Goal: Task Accomplishment & Management: Manage account settings

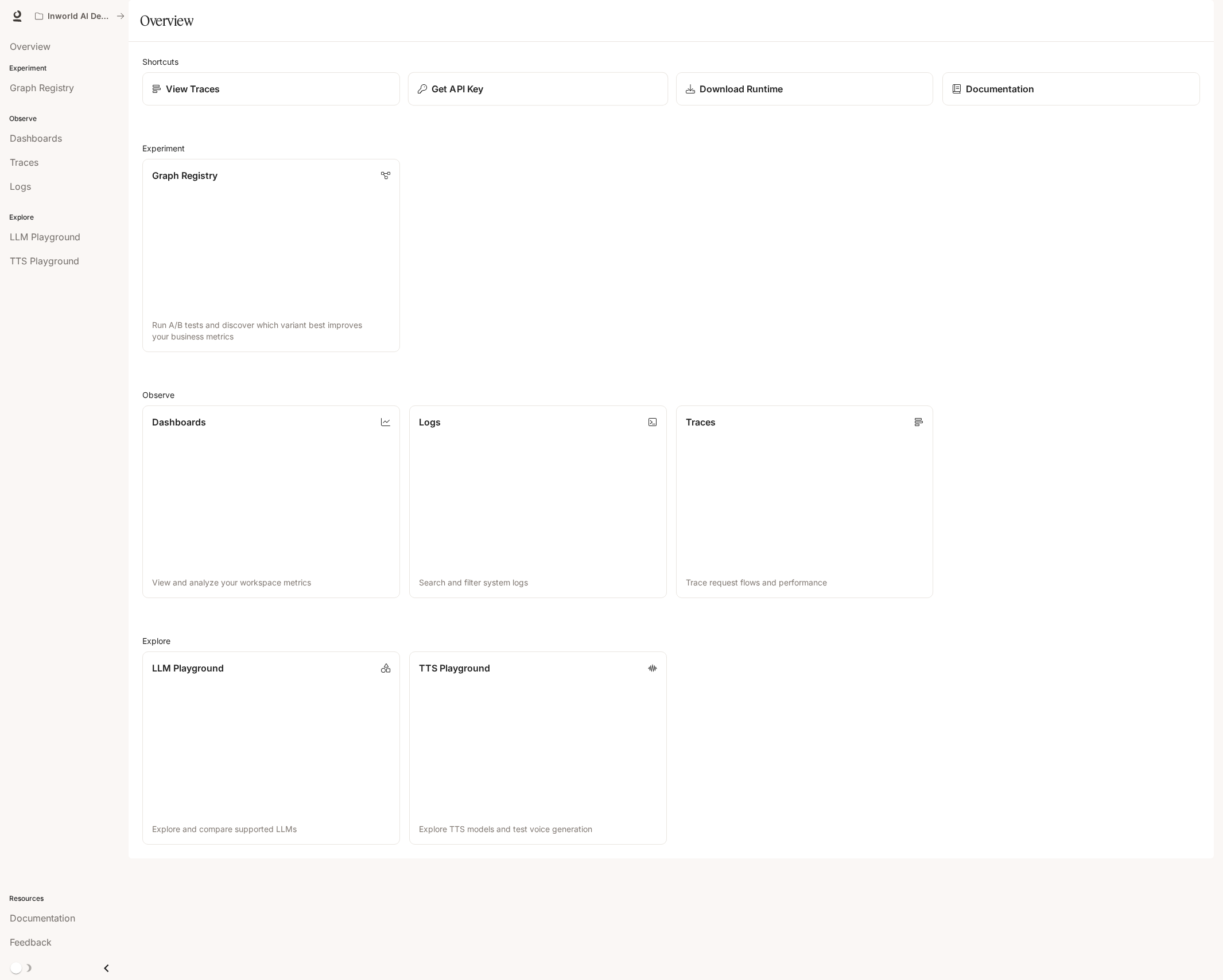
click at [470, 95] on p "Get API Key" at bounding box center [457, 89] width 52 height 14
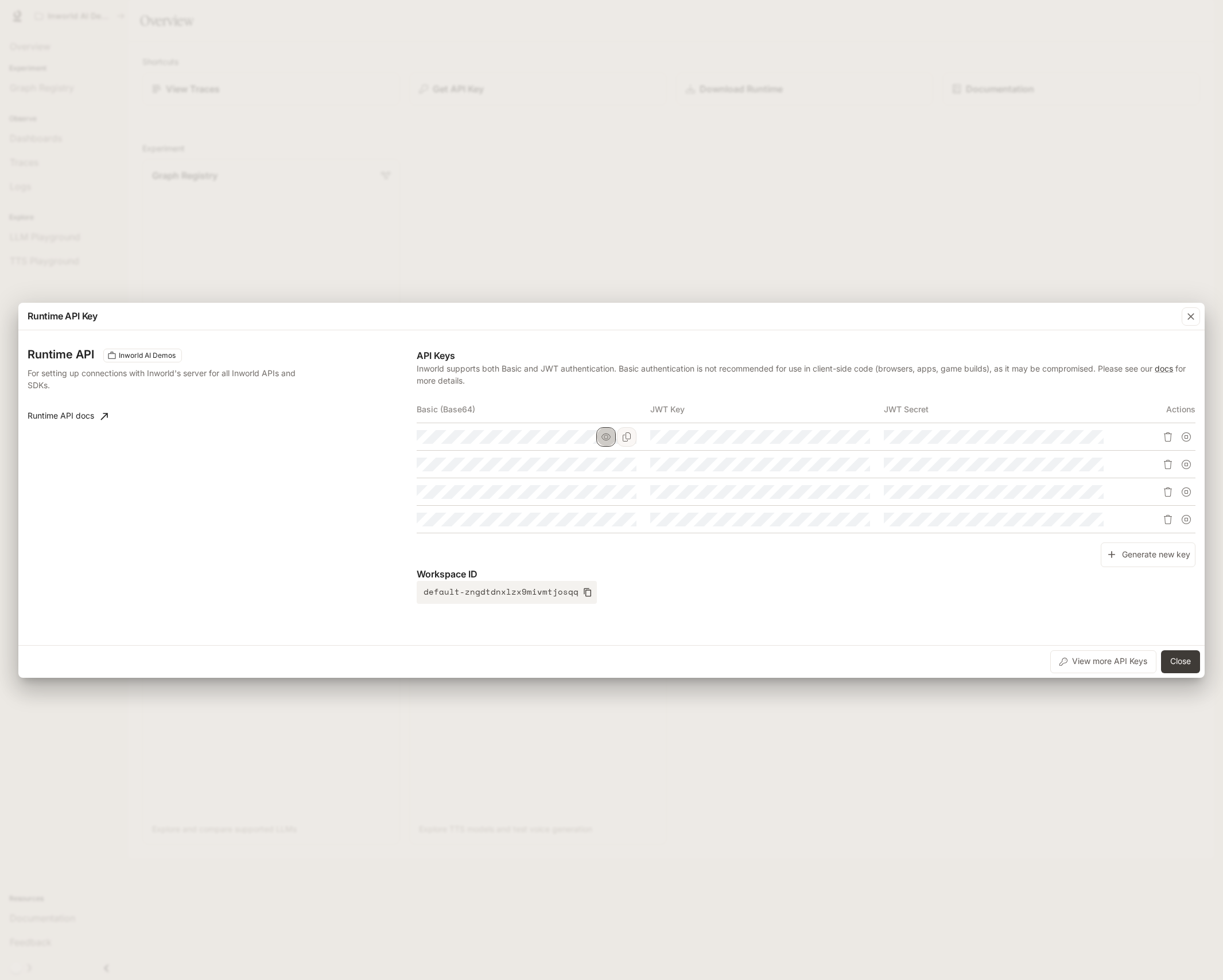
click at [607, 439] on icon "button" at bounding box center [606, 437] width 9 height 9
click at [609, 465] on icon "button" at bounding box center [606, 464] width 9 height 7
click at [608, 493] on icon "button" at bounding box center [606, 492] width 9 height 9
click at [606, 523] on icon "button" at bounding box center [606, 518] width 9 height 7
click at [759, 620] on div "Runtime API Inworld AI Demos For setting up connections with Inworld's server f…" at bounding box center [611, 488] width 1167 height 306
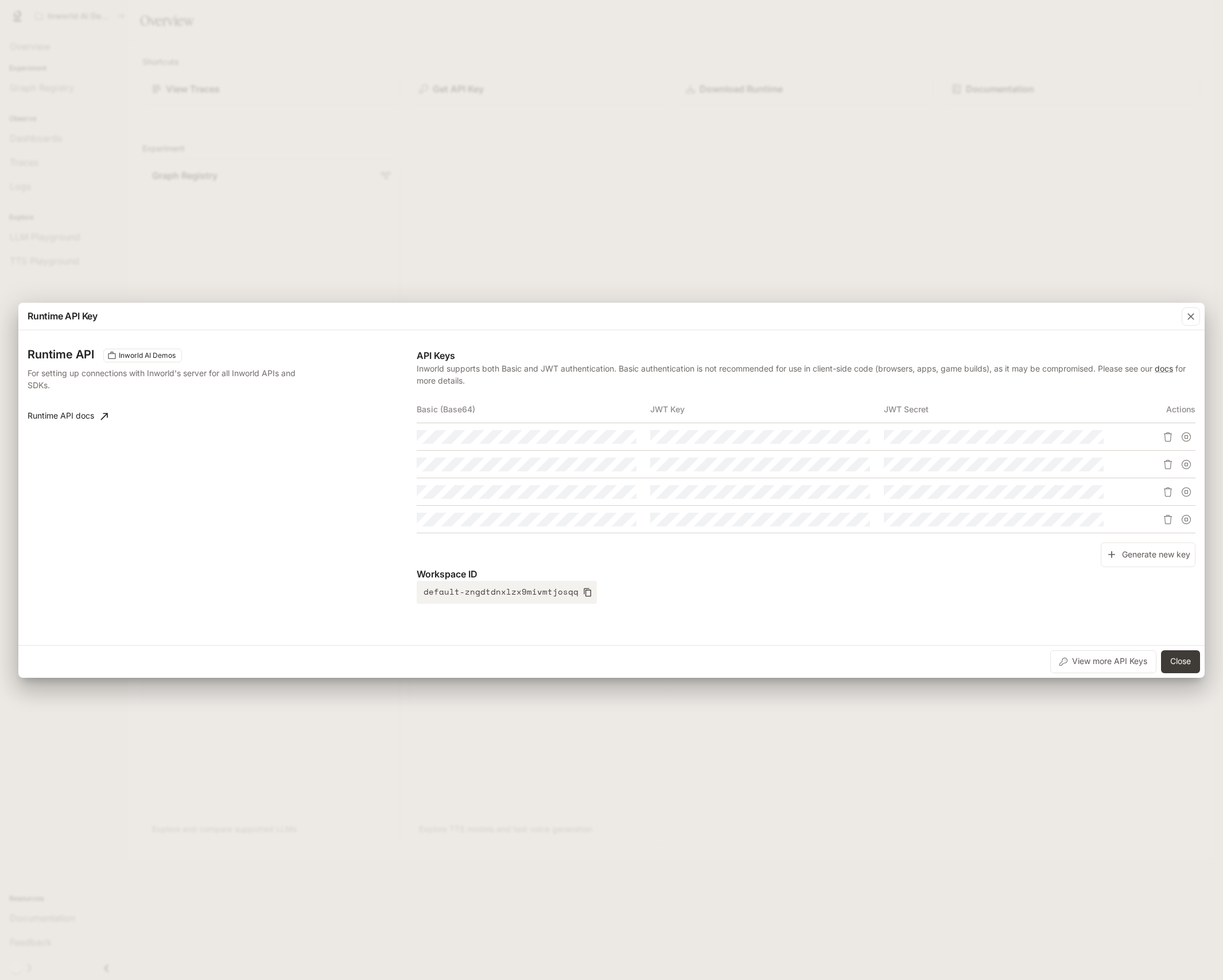
scroll to position [0, 522]
click at [1113, 504] on tbody at bounding box center [806, 478] width 779 height 110
click at [976, 529] on tbody at bounding box center [806, 478] width 779 height 110
click at [912, 552] on div "API Keys Inworld supports both Basic and JWT authentication. Basic authenticati…" at bounding box center [806, 476] width 779 height 255
click at [869, 457] on tbody at bounding box center [806, 478] width 779 height 110
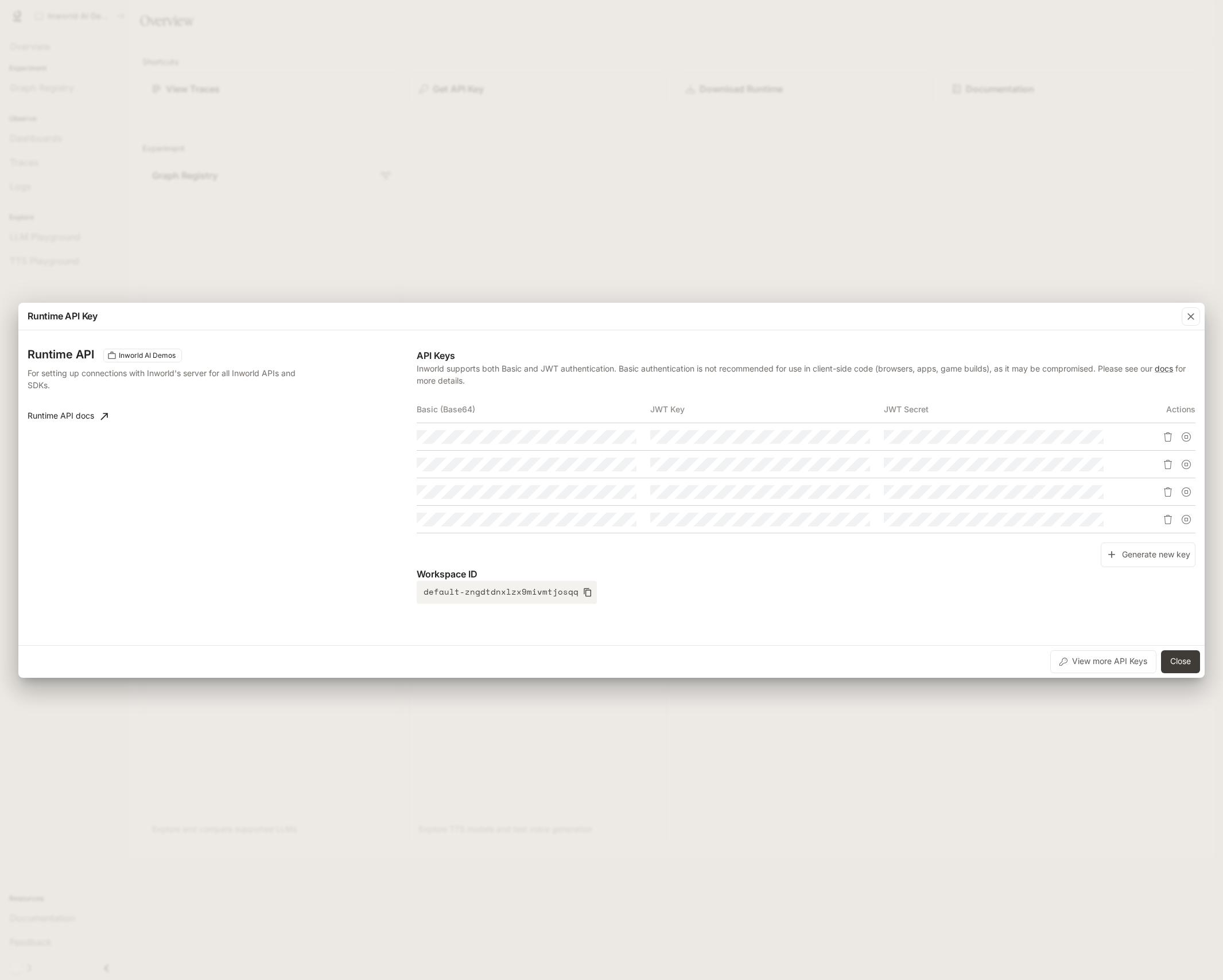
click at [864, 626] on div "Runtime API Inworld AI Demos For setting up connections with Inworld's server f…" at bounding box center [611, 488] width 1167 height 306
drag, startPoint x: 761, startPoint y: 619, endPoint x: 767, endPoint y: 614, distance: 7.8
click at [761, 620] on div "Runtime API Inworld AI Demos For setting up connections with Inworld's server f…" at bounding box center [611, 488] width 1167 height 306
click at [1165, 465] on icon "Delete API key" at bounding box center [1168, 465] width 9 height 9
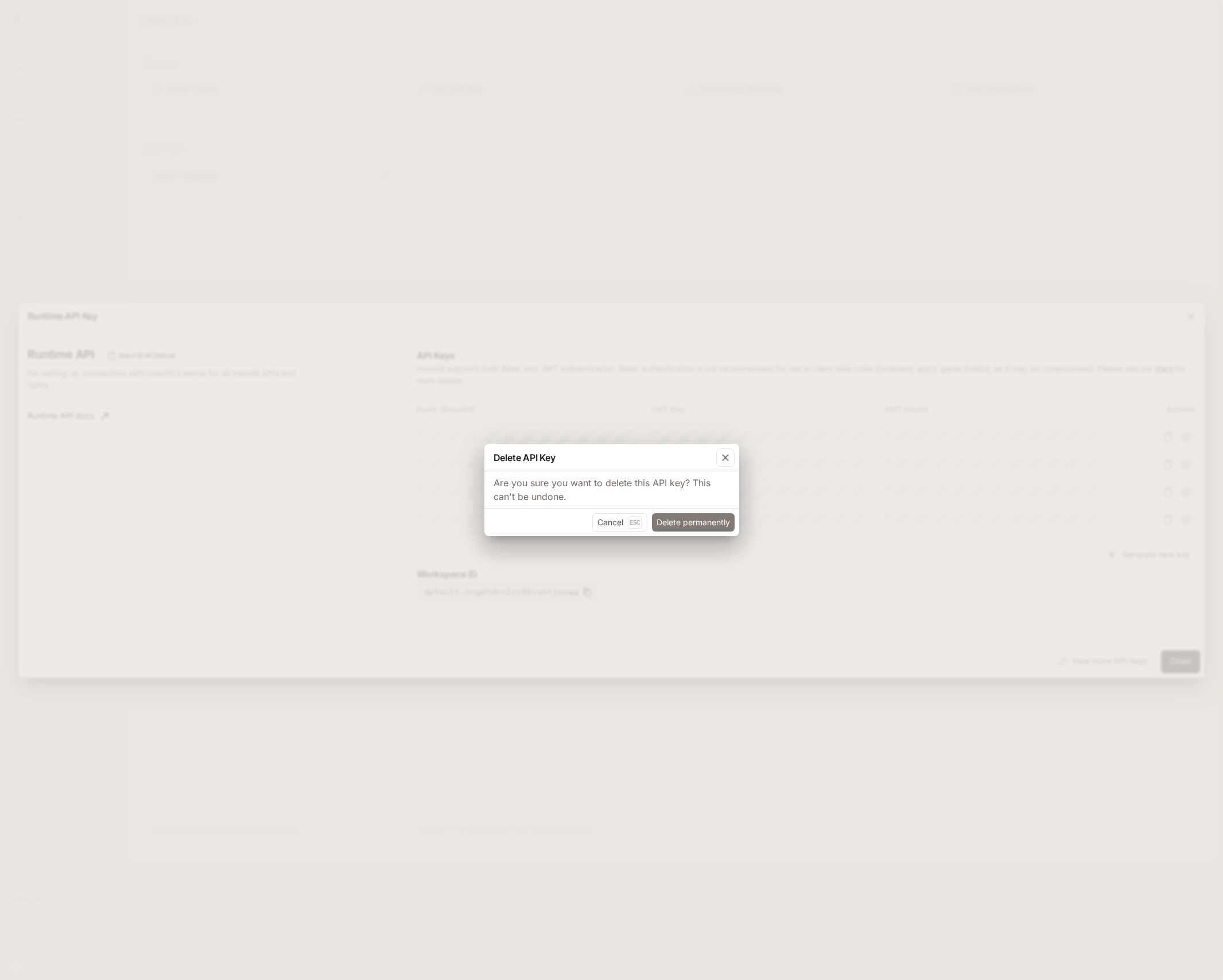
click at [690, 519] on button "Delete permanently" at bounding box center [692, 522] width 82 height 18
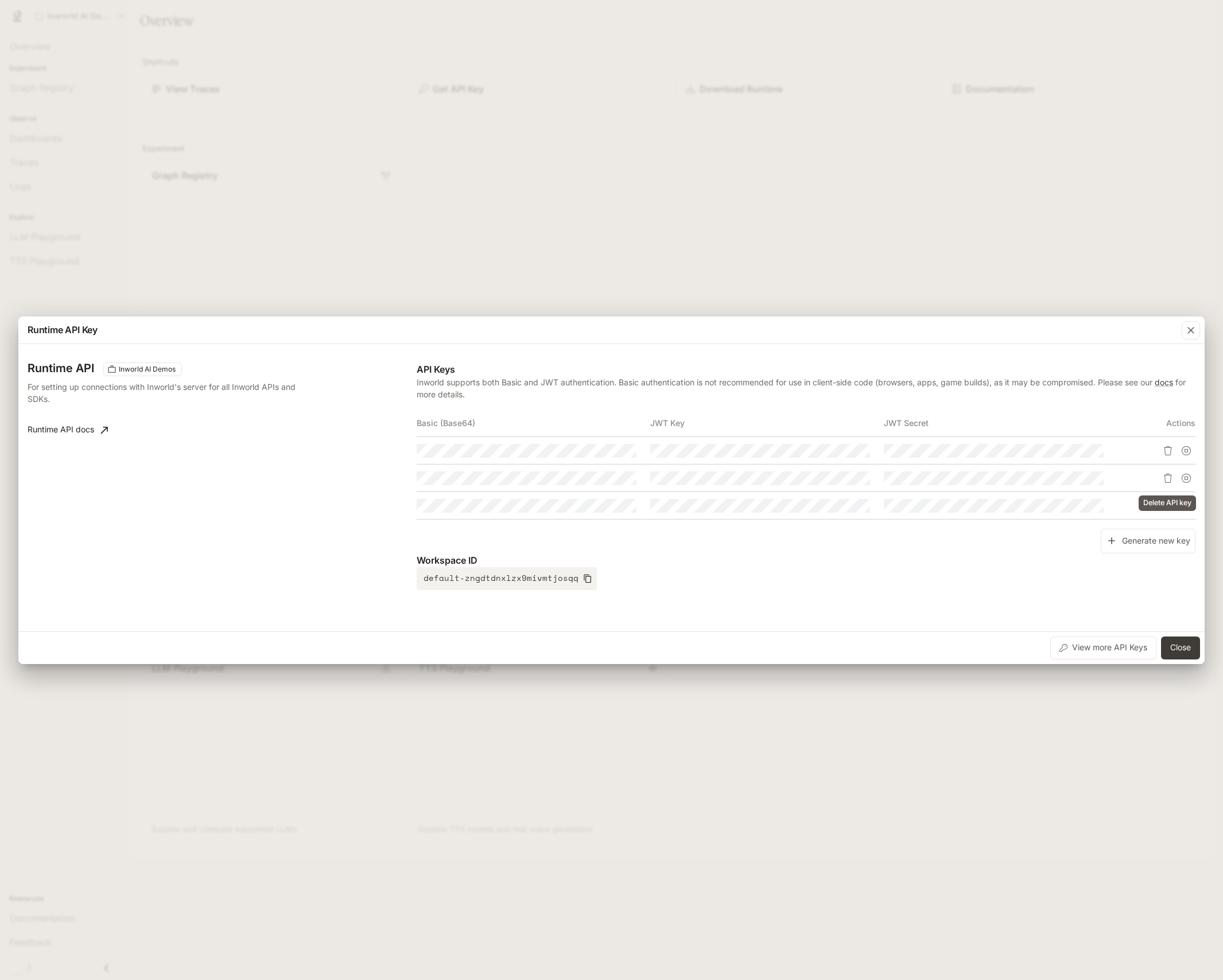
click at [1165, 479] on icon "Delete API key" at bounding box center [1168, 479] width 9 height 9
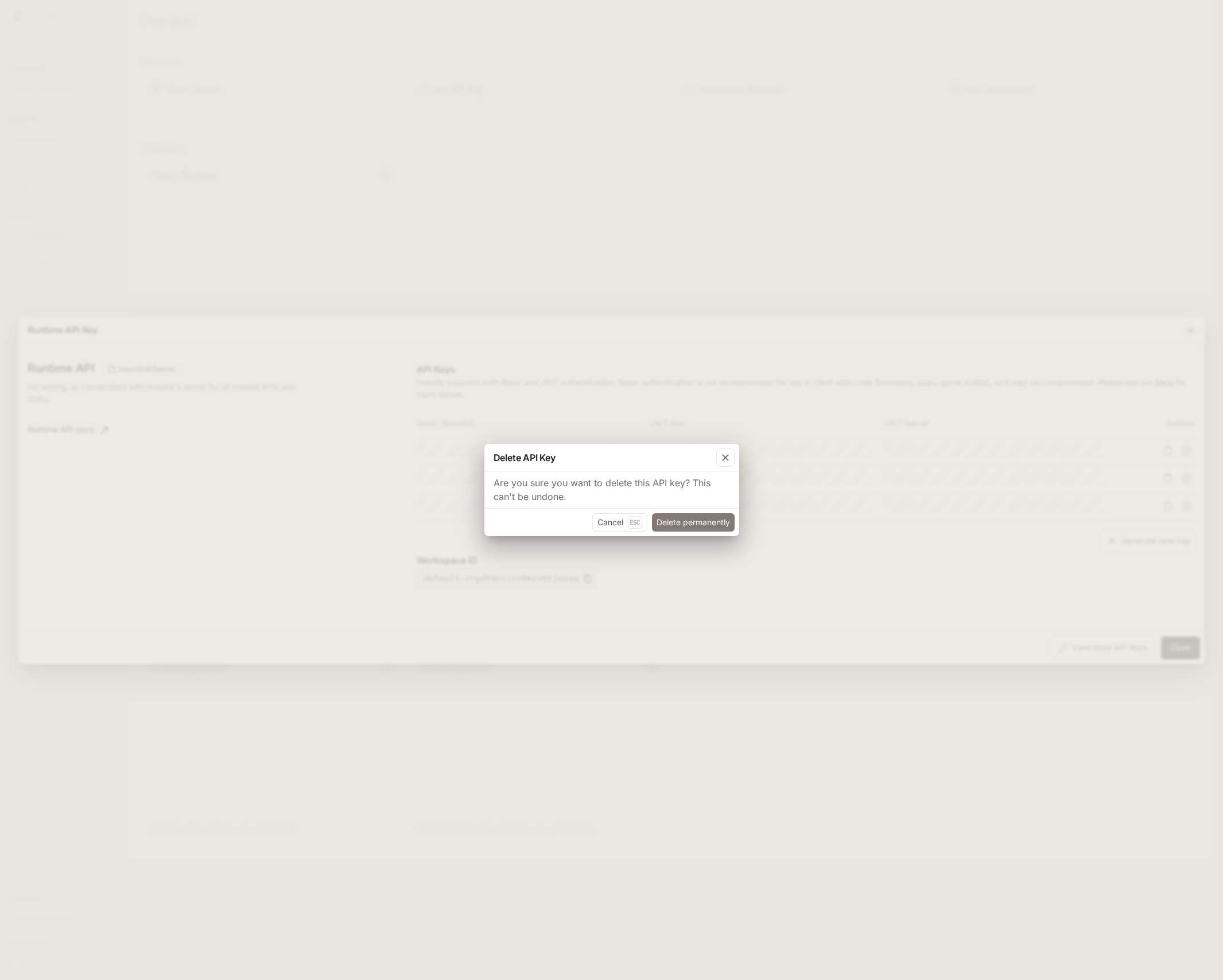
click at [675, 519] on button "Delete permanently" at bounding box center [692, 522] width 82 height 18
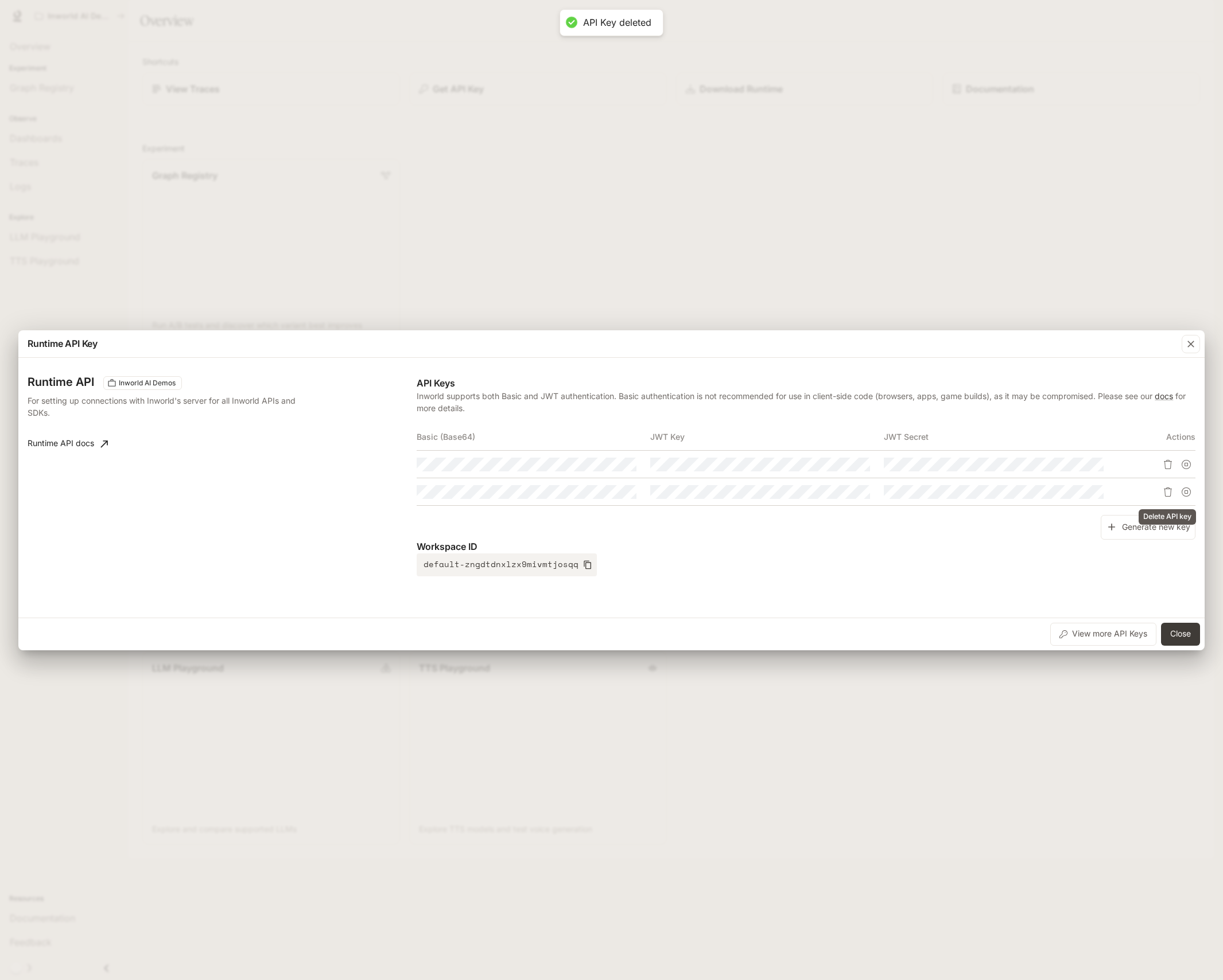
click at [1166, 495] on icon "Delete API key" at bounding box center [1168, 492] width 9 height 9
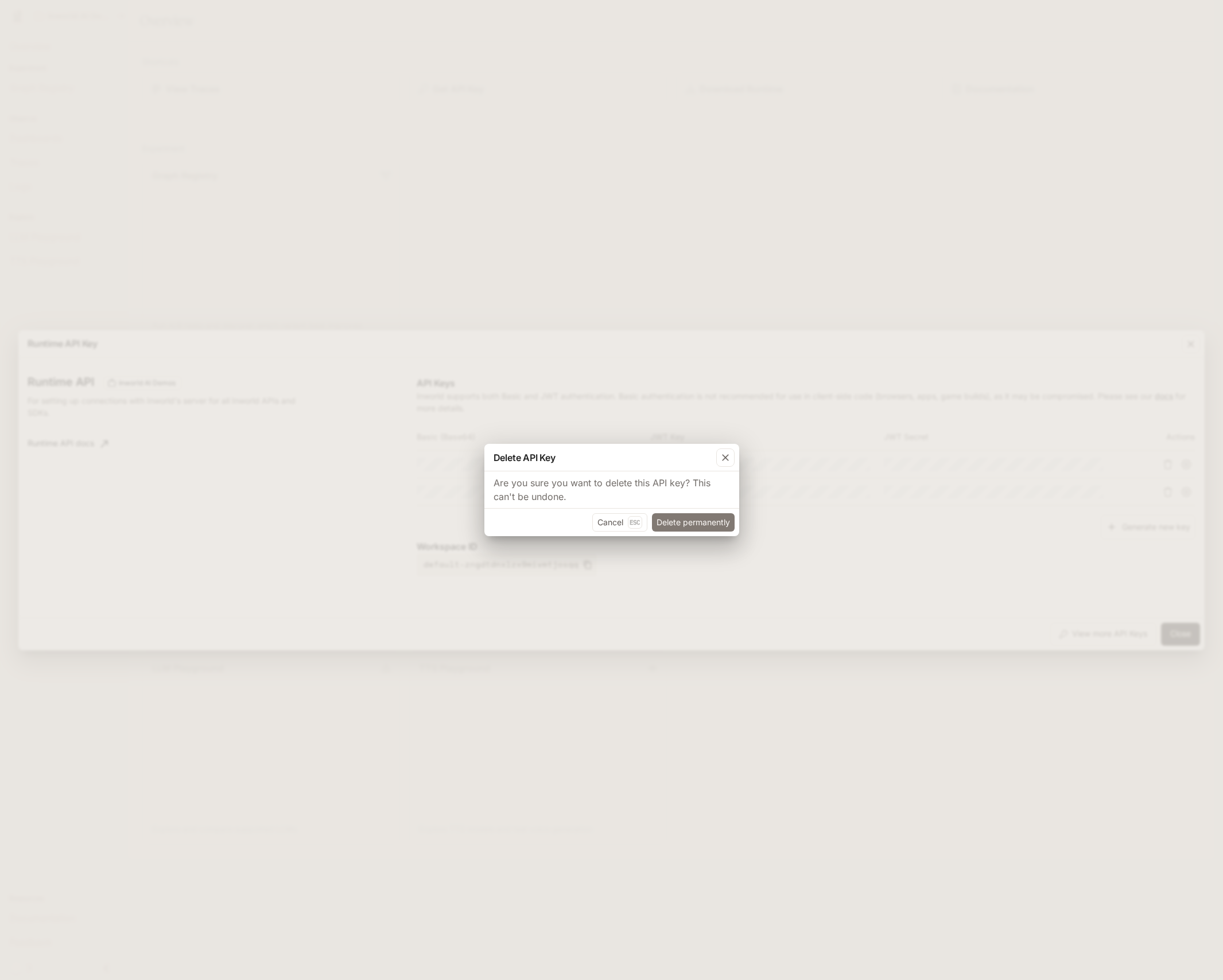
click at [708, 527] on button "Delete permanently" at bounding box center [692, 522] width 82 height 18
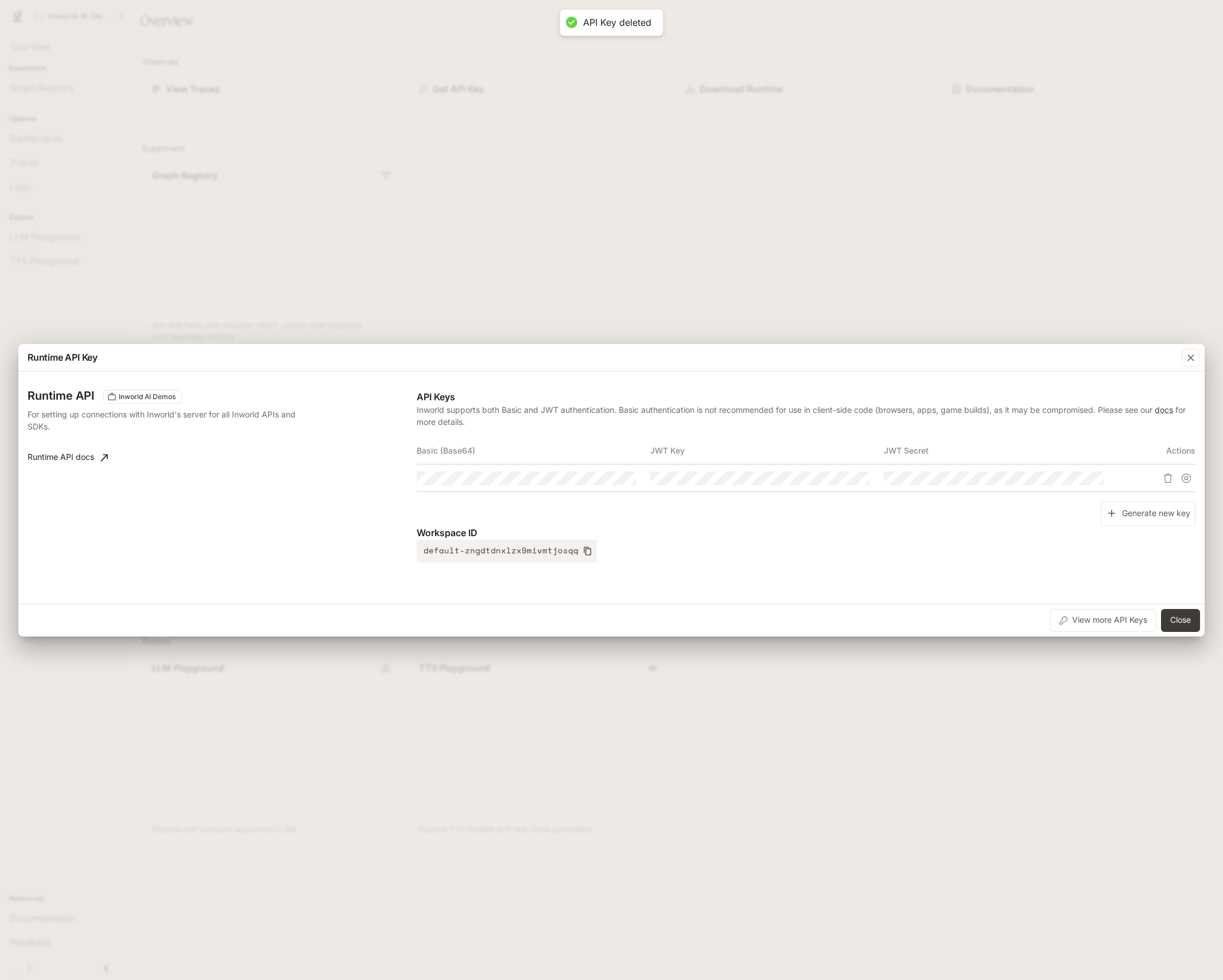
click at [670, 594] on div "Runtime API Inworld AI Demos For setting up connections with Inworld's server f…" at bounding box center [611, 488] width 1167 height 223
click at [1173, 514] on button "Generate new key" at bounding box center [1147, 514] width 94 height 25
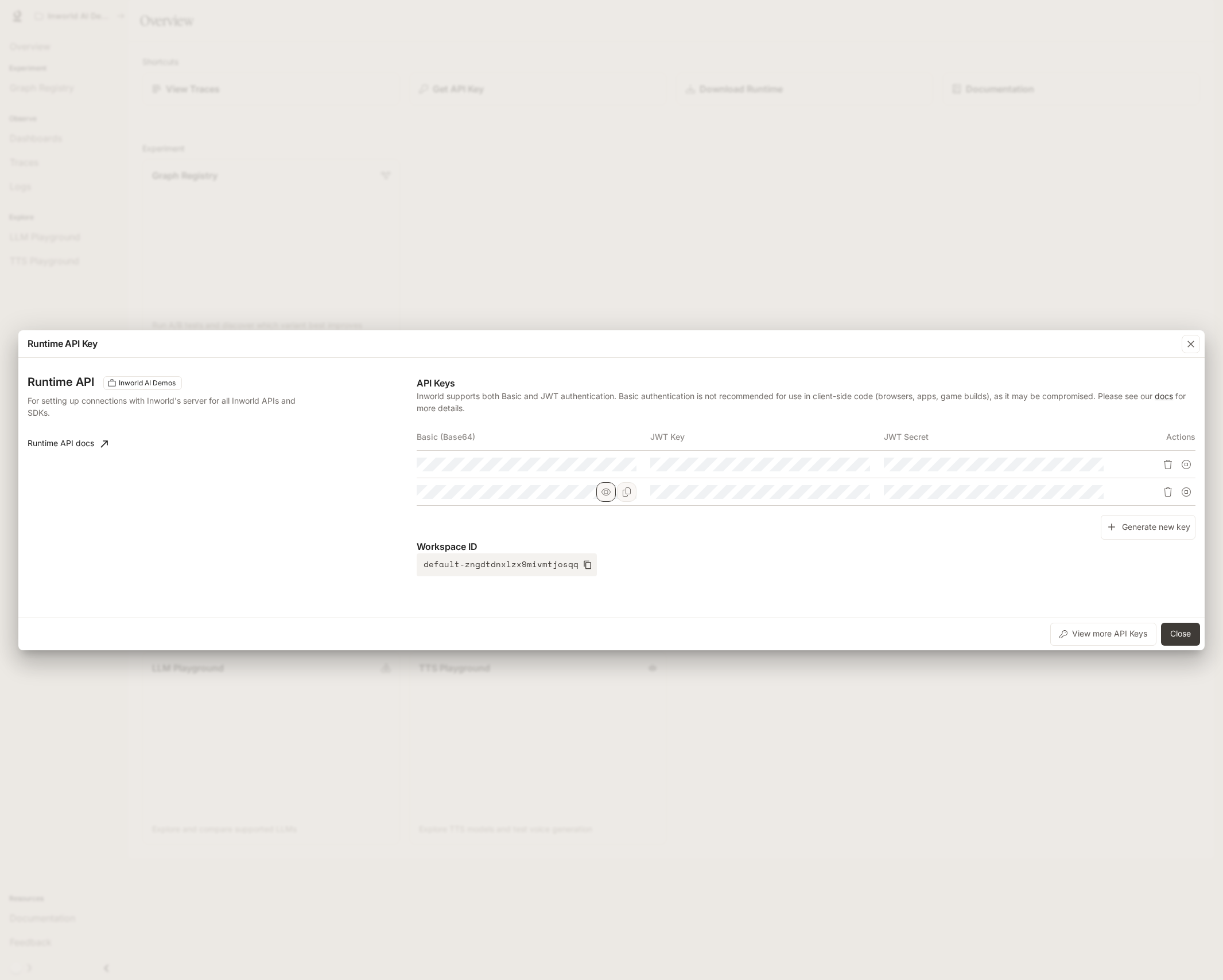
click at [607, 498] on button "button" at bounding box center [605, 492] width 20 height 20
click at [630, 495] on icon "Copy Basic (Base64)" at bounding box center [627, 492] width 9 height 9
click at [855, 502] on tr at bounding box center [806, 492] width 779 height 27
click at [848, 570] on div "Workspace ID default-zngdtdnxlzx9mivmtjosqq" at bounding box center [806, 558] width 779 height 37
click at [1171, 490] on icon "Delete API key" at bounding box center [1168, 492] width 9 height 9
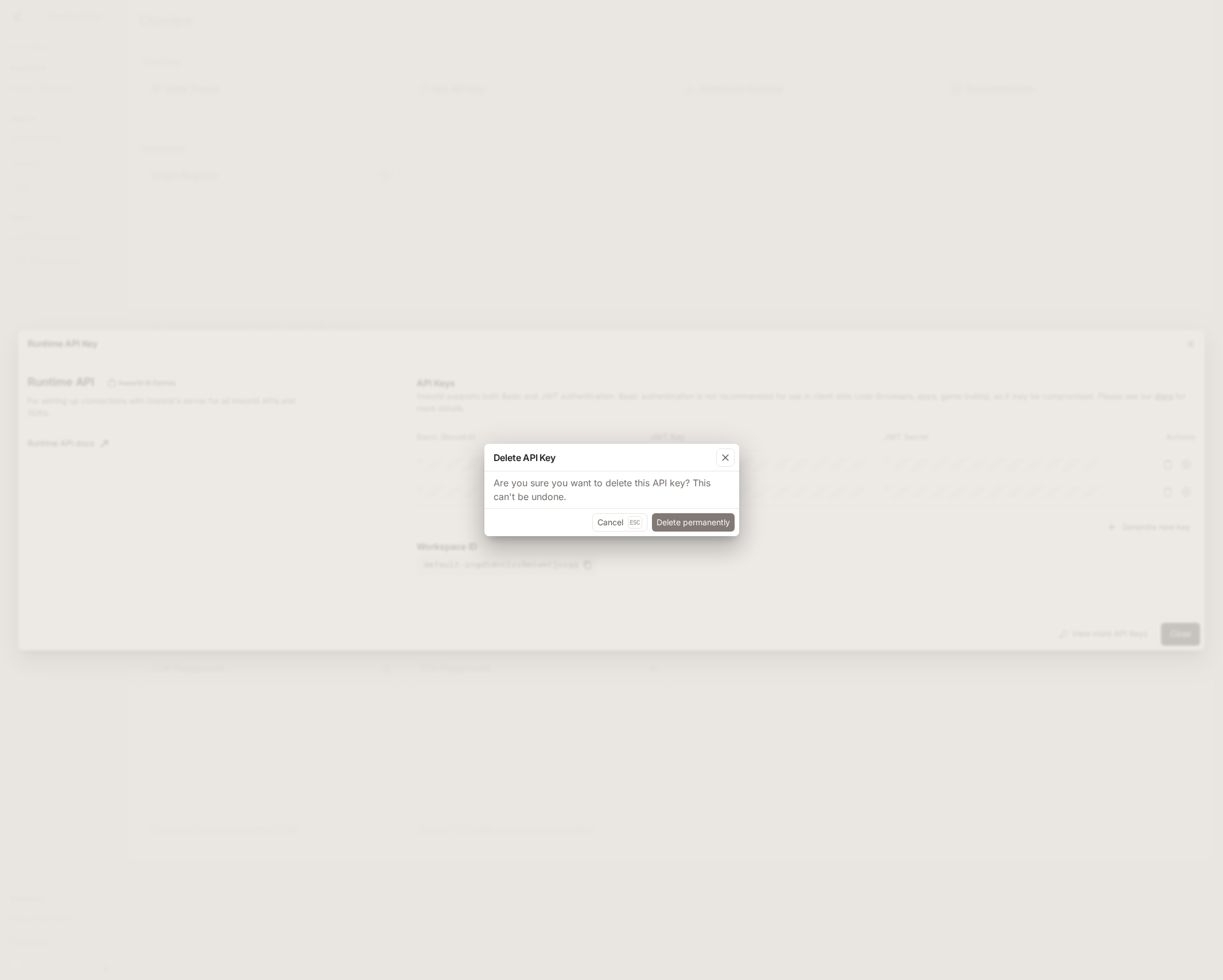
click at [691, 518] on button "Delete permanently" at bounding box center [692, 522] width 82 height 18
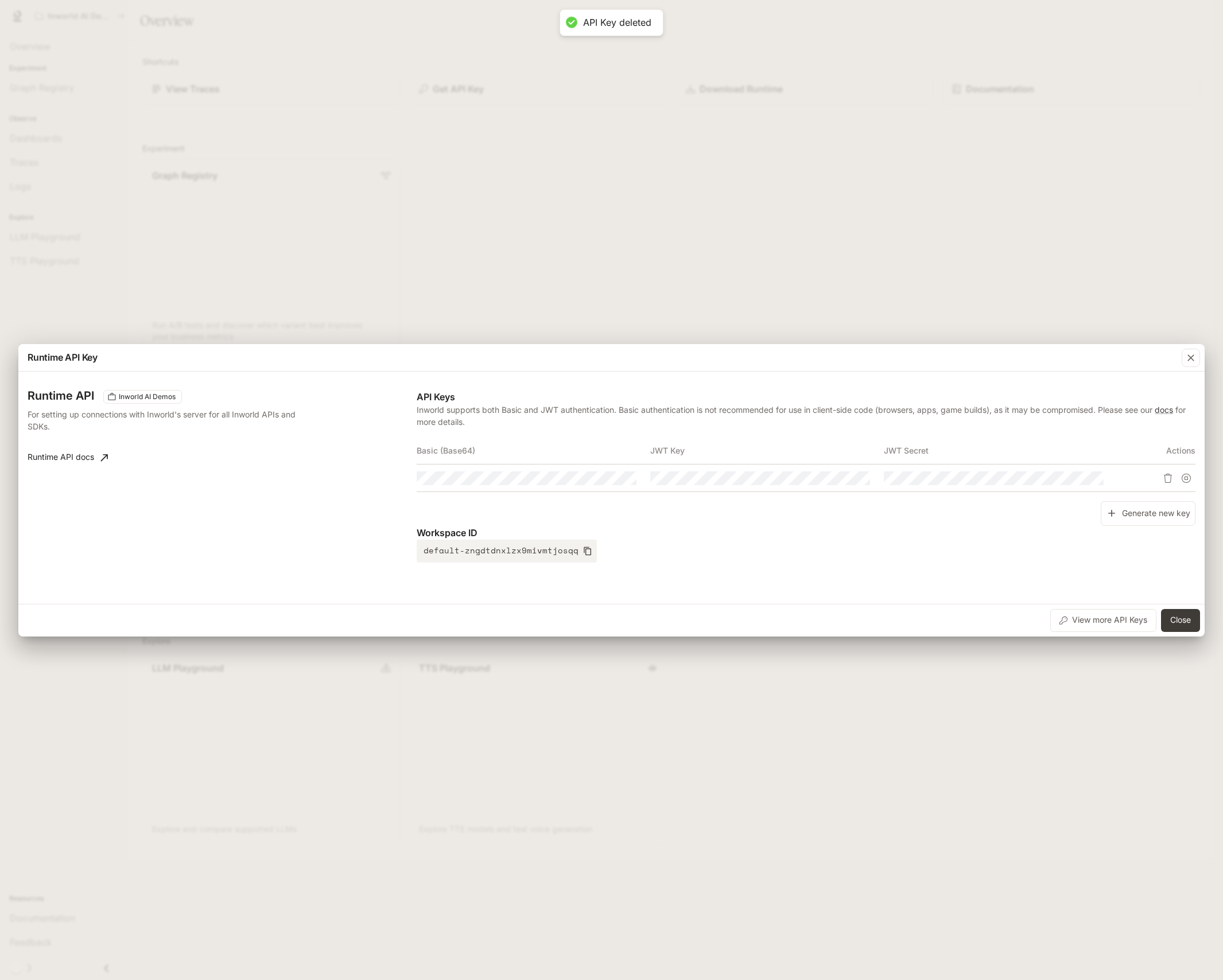
click at [863, 570] on div "Runtime API Inworld AI Demos For setting up connections with Inworld's server f…" at bounding box center [611, 488] width 1167 height 223
click at [883, 502] on div "API Keys Inworld supports both Basic and JWT authentication. Basic authenticati…" at bounding box center [806, 476] width 779 height 173
click at [907, 558] on div "Workspace ID default-zngdtdnxlzx9mivmtjosqq" at bounding box center [806, 544] width 779 height 37
click at [1146, 514] on button "Generate new key" at bounding box center [1147, 514] width 94 height 25
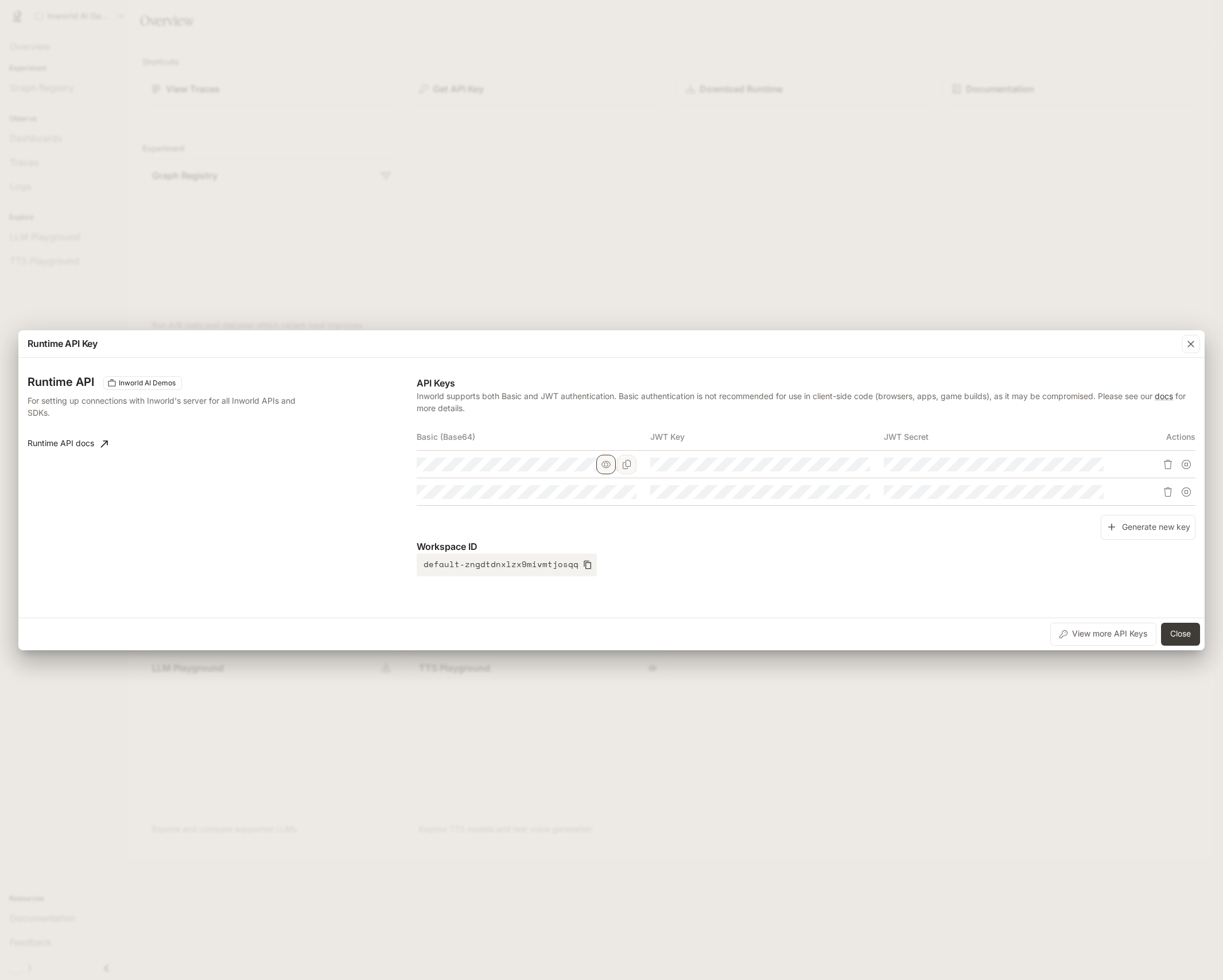
click at [601, 463] on button "button" at bounding box center [605, 465] width 20 height 20
click at [875, 485] on tbody at bounding box center [806, 479] width 779 height 55
click at [626, 465] on icon "Copy Basic (Base64)" at bounding box center [627, 465] width 9 height 9
click at [610, 465] on icon "button" at bounding box center [606, 465] width 9 height 9
click at [604, 465] on icon "button" at bounding box center [606, 465] width 9 height 9
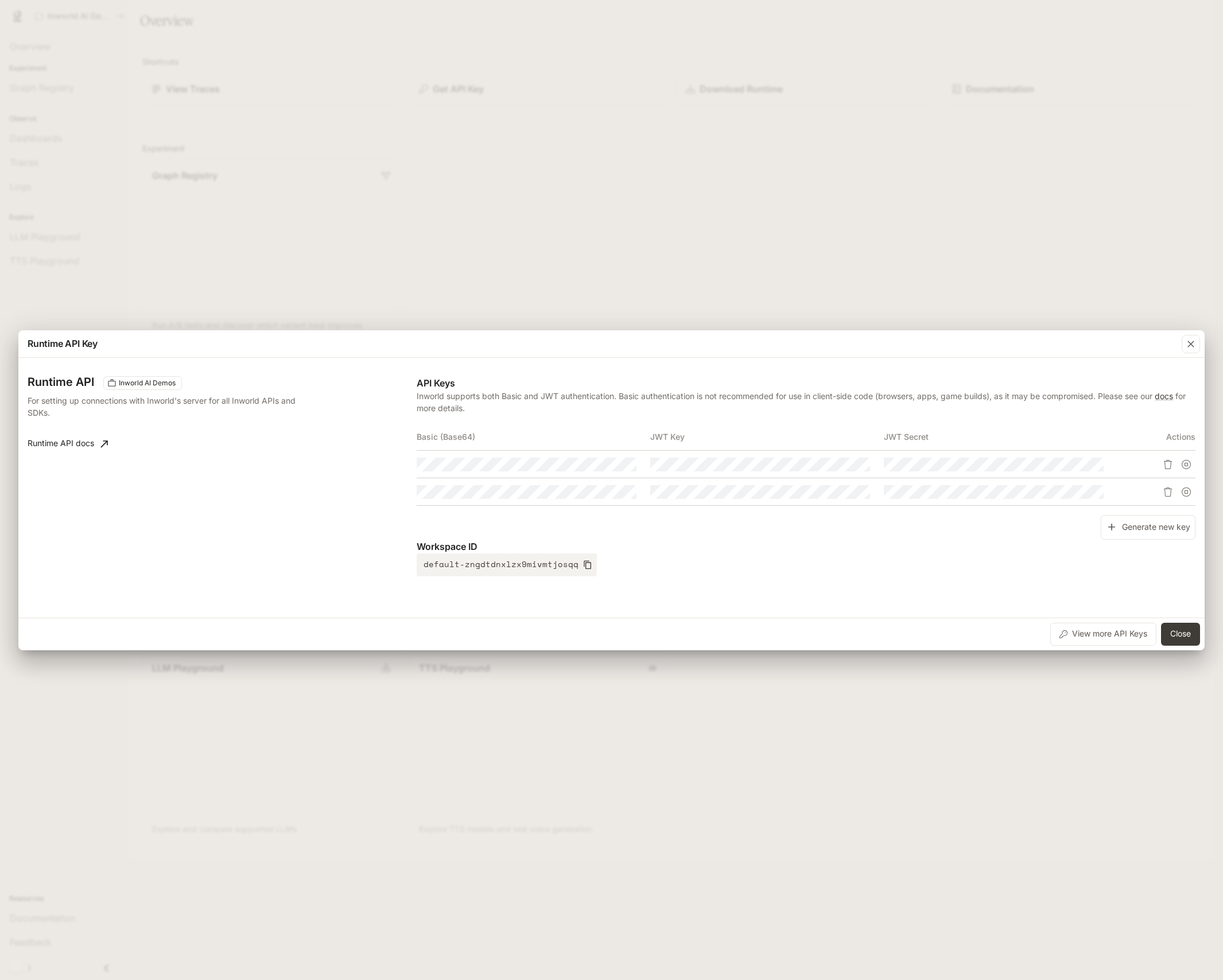
click at [774, 495] on tbody at bounding box center [806, 479] width 779 height 55
click at [768, 559] on div "Workspace ID default-zngdtdnxlzx9mivmtjosqq" at bounding box center [806, 558] width 779 height 37
click at [314, 440] on div "Runtime API Inworld AI Demos For setting up connections with Inworld's server f…" at bounding box center [611, 488] width 1167 height 251
click at [826, 571] on div "Workspace ID default-zngdtdnxlzx9mivmtjosqq" at bounding box center [806, 558] width 779 height 37
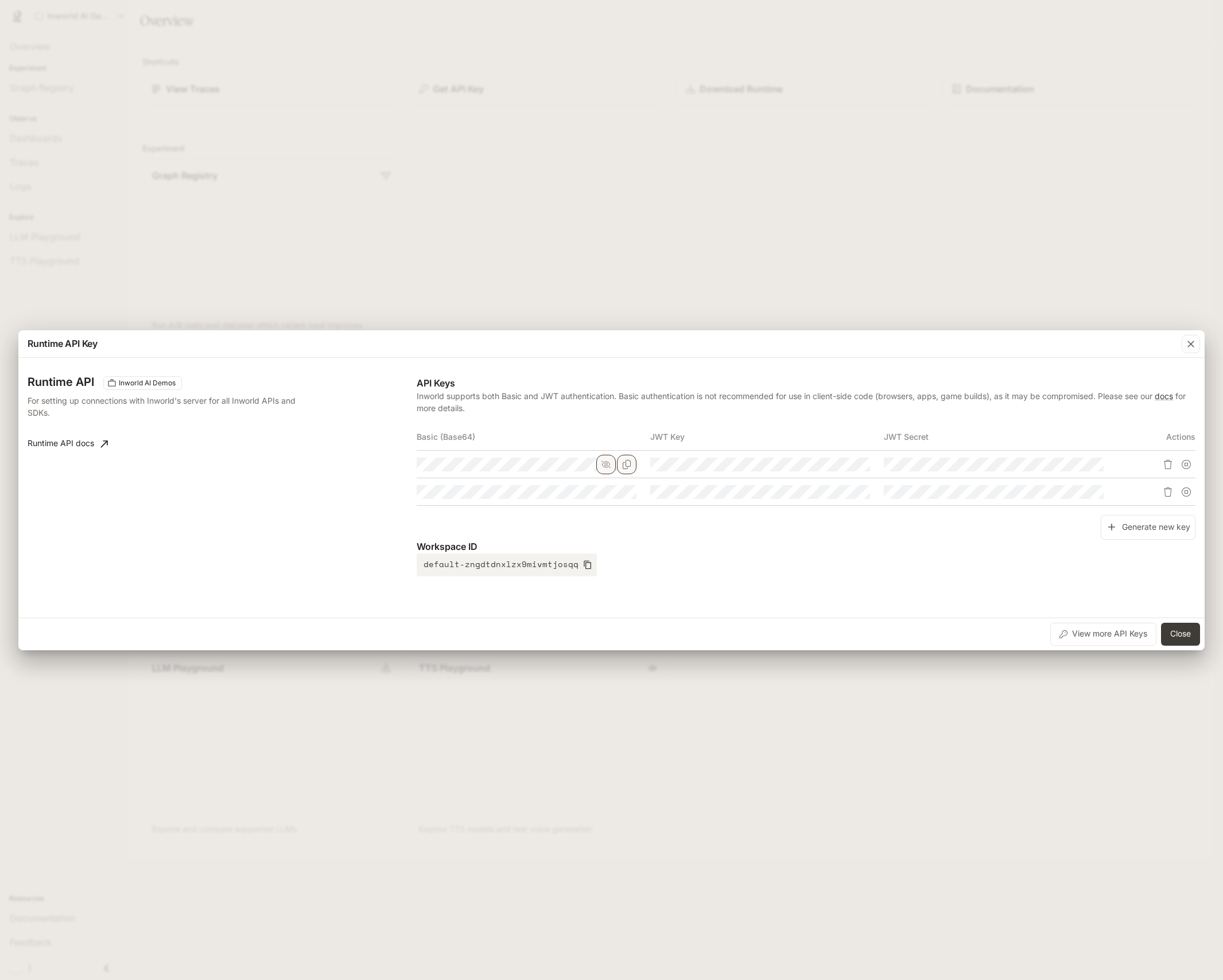
click at [607, 465] on icon "button" at bounding box center [606, 465] width 9 height 8
click at [606, 465] on icon "button" at bounding box center [606, 465] width 9 height 9
click at [605, 464] on icon "button" at bounding box center [606, 465] width 9 height 9
click at [0, 0] on icon "Copy Basic (Base64)" at bounding box center [0, 0] width 0 height 0
click at [626, 465] on icon "Copy Basic (Base64)" at bounding box center [627, 465] width 9 height 9
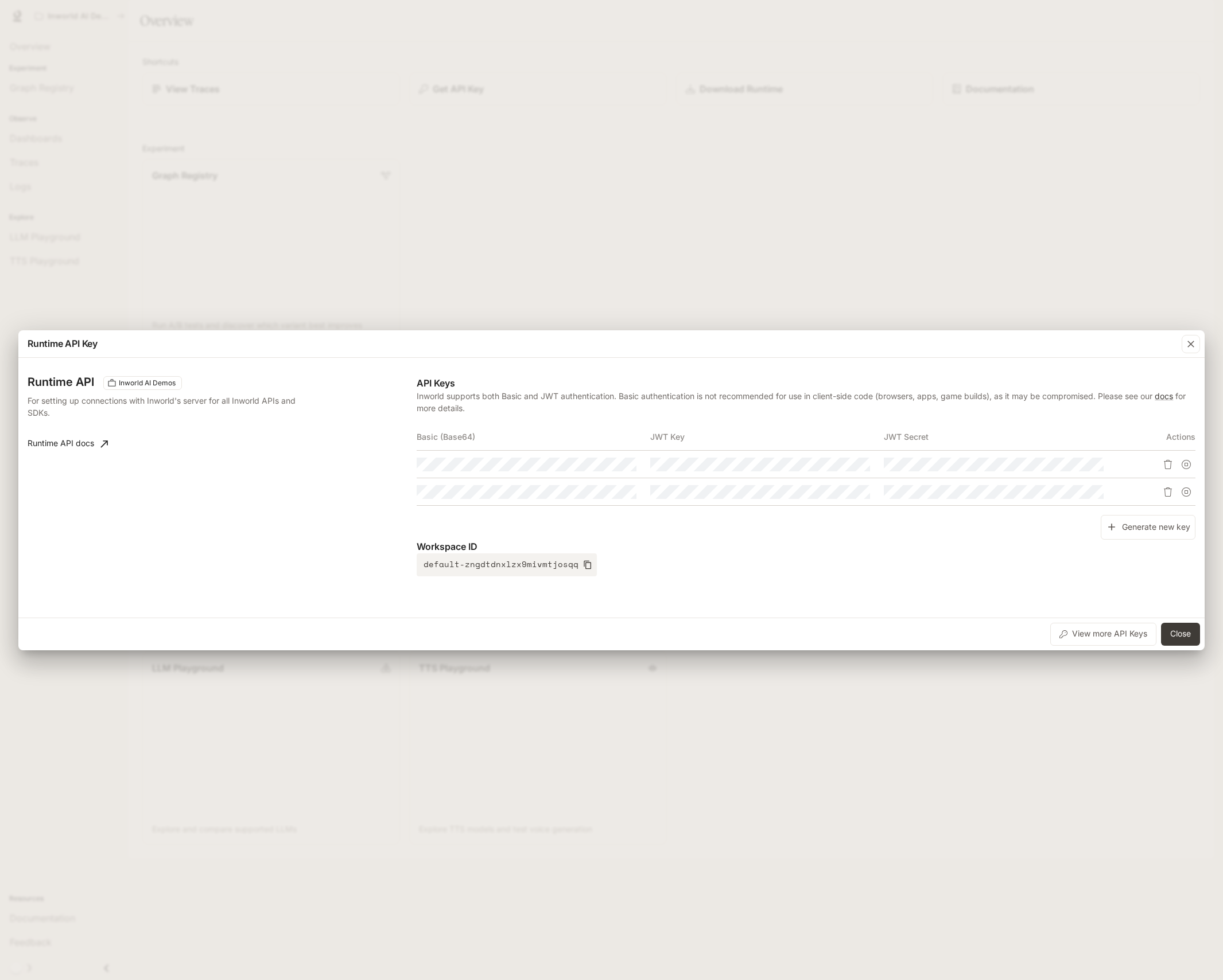
click at [665, 566] on div "Workspace ID default-zngdtdnxlzx9mivmtjosqq" at bounding box center [806, 558] width 779 height 37
click at [1151, 527] on button "Generate new key" at bounding box center [1147, 528] width 94 height 25
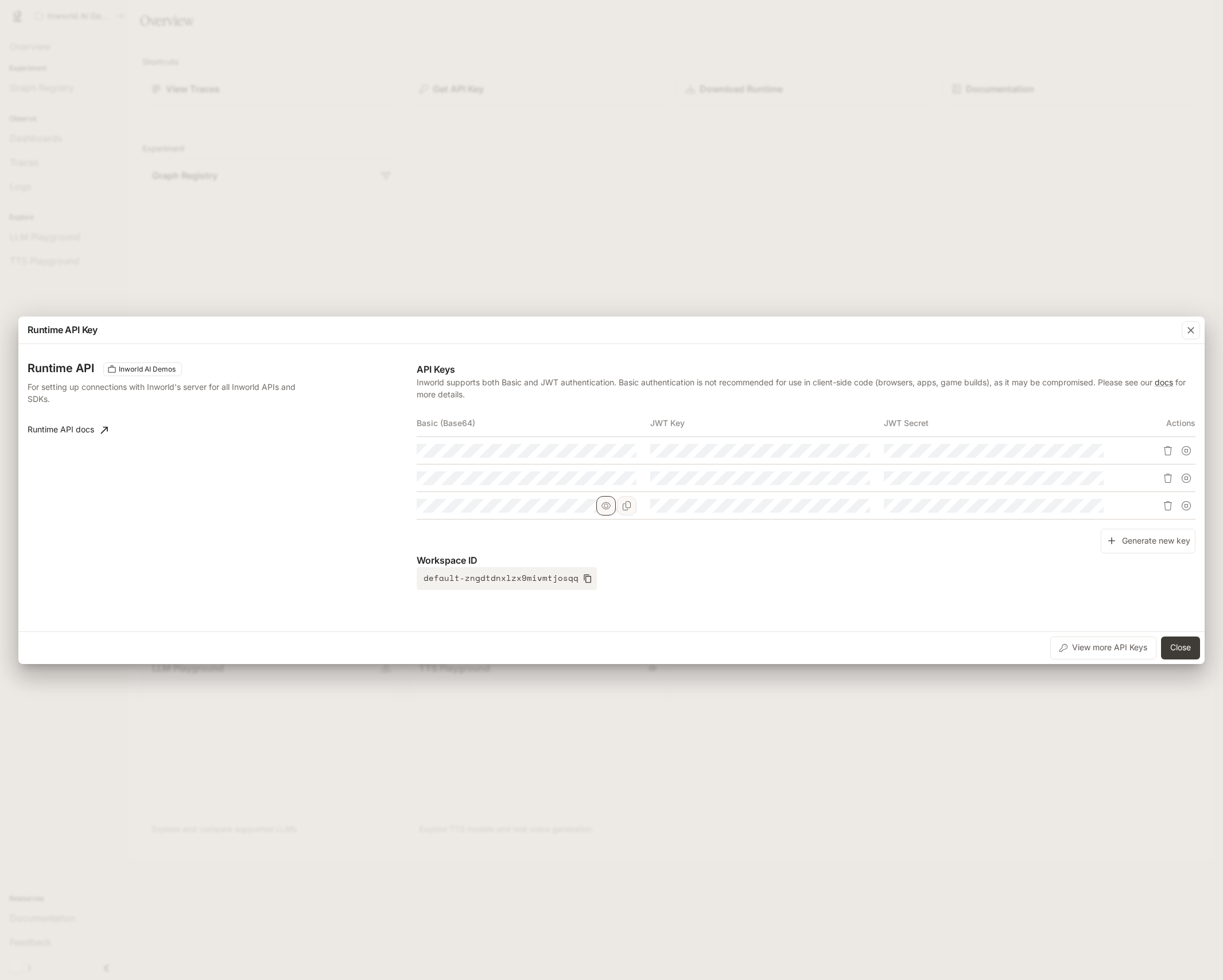
click at [604, 504] on icon "button" at bounding box center [606, 506] width 9 height 9
click at [875, 532] on div "API Keys Inworld supports both Basic and JWT authentication. Basic authenticati…" at bounding box center [806, 476] width 779 height 228
click at [754, 581] on div "Workspace ID default-zngdtdnxlzx9mivmtjosqq" at bounding box center [806, 571] width 779 height 37
click at [606, 452] on icon "button" at bounding box center [606, 449] width 9 height 7
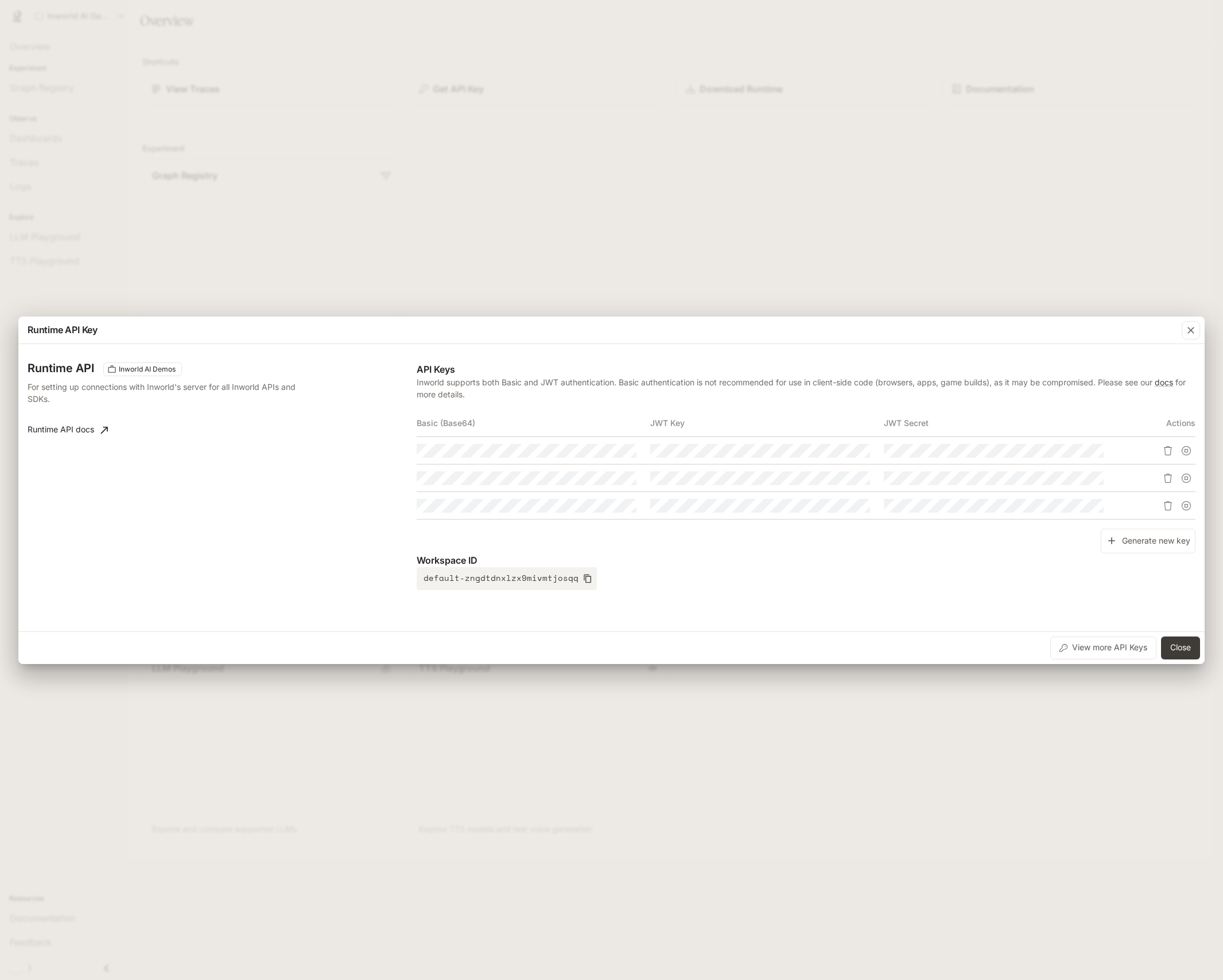
click at [979, 494] on tbody at bounding box center [806, 478] width 779 height 82
click at [786, 602] on div "Runtime API Inworld AI Demos For setting up connections with Inworld's server f…" at bounding box center [611, 487] width 1167 height 279
click at [623, 506] on icon "Copy Basic (Base64)" at bounding box center [627, 506] width 9 height 9
click at [747, 569] on div "Workspace ID default-zngdtdnxlzx9mivmtjosqq" at bounding box center [806, 571] width 779 height 37
drag, startPoint x: 807, startPoint y: 572, endPoint x: 681, endPoint y: 538, distance: 130.5
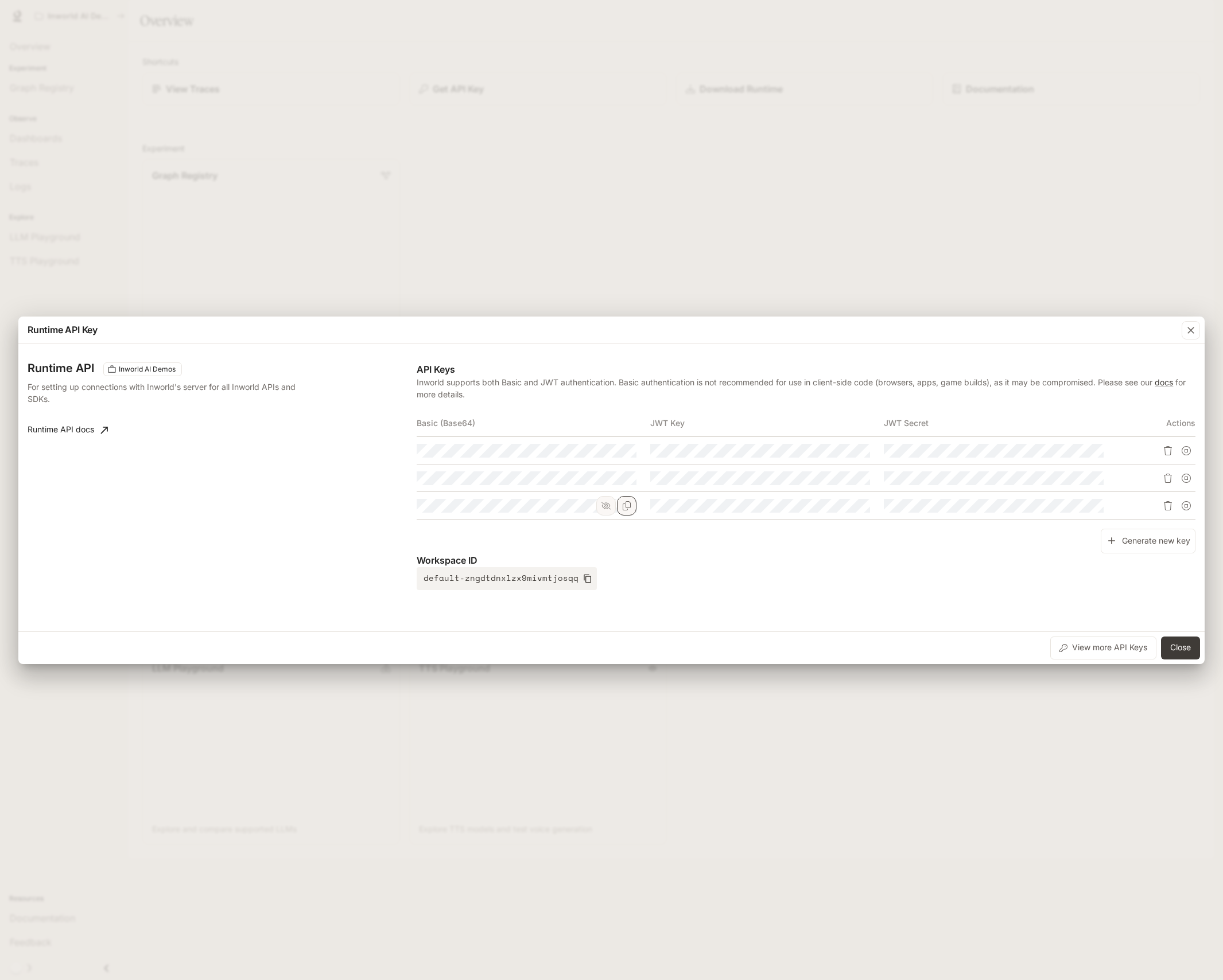
click at [807, 572] on div "Workspace ID default-zngdtdnxlzx9mivmtjosqq" at bounding box center [806, 571] width 779 height 37
drag, startPoint x: 873, startPoint y: 617, endPoint x: 822, endPoint y: 594, distance: 55.9
click at [862, 612] on div "Runtime API Inworld AI Demos For setting up connections with Inworld's server f…" at bounding box center [611, 487] width 1167 height 279
click at [610, 506] on icon "button" at bounding box center [606, 506] width 9 height 9
click at [792, 581] on div "Workspace ID default-zngdtdnxlzx9mivmtjosqq" at bounding box center [806, 571] width 779 height 37
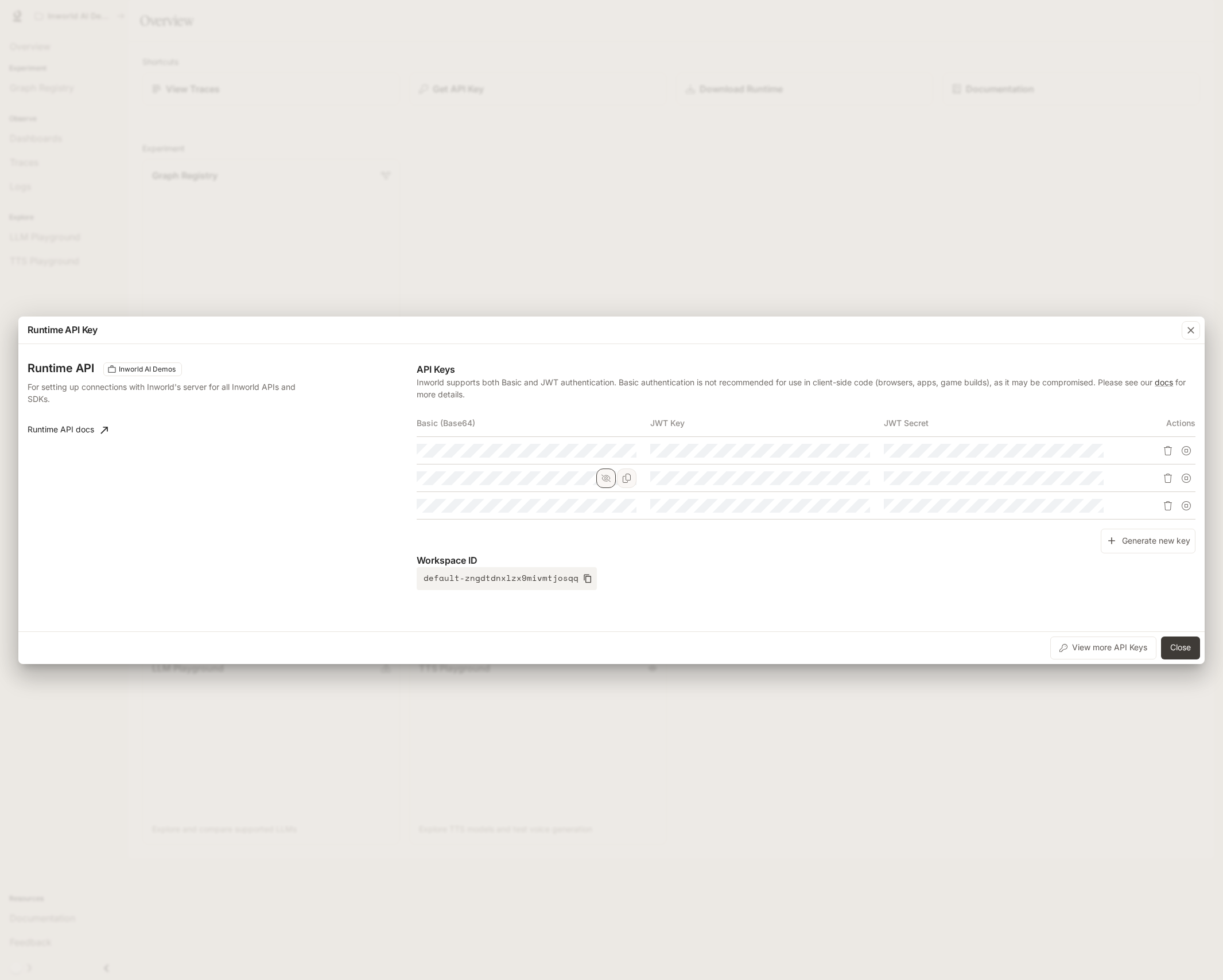
click at [608, 479] on icon "button" at bounding box center [606, 479] width 9 height 9
click at [628, 450] on icon "Copy Basic (Base64)" at bounding box center [627, 451] width 9 height 9
click at [609, 448] on icon "button" at bounding box center [606, 451] width 9 height 9
click at [0, 0] on icon "Copy Basic (Base64)" at bounding box center [0, 0] width 0 height 0
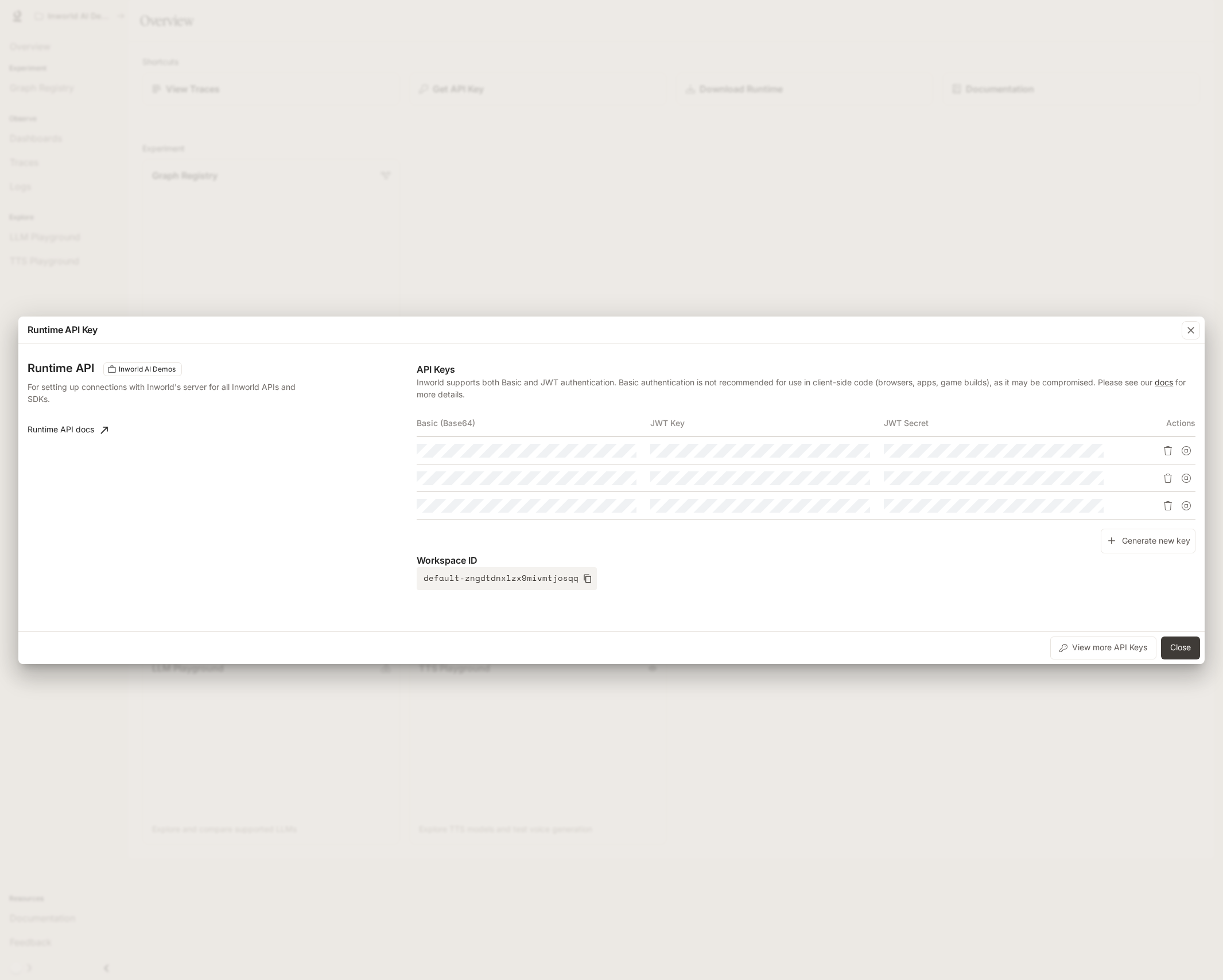
click at [718, 463] on tr at bounding box center [806, 450] width 779 height 27
click at [1184, 648] on button "Close" at bounding box center [1180, 648] width 39 height 23
